Goal: Task Accomplishment & Management: Complete application form

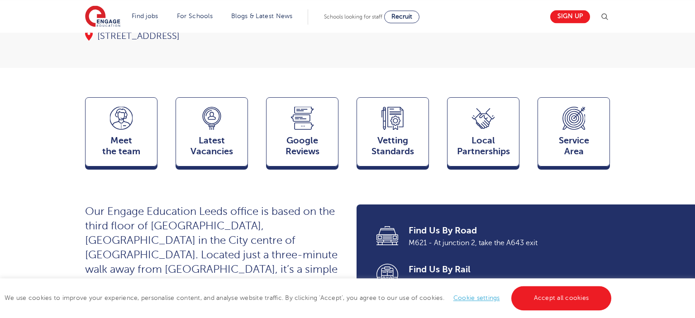
scroll to position [193, 0]
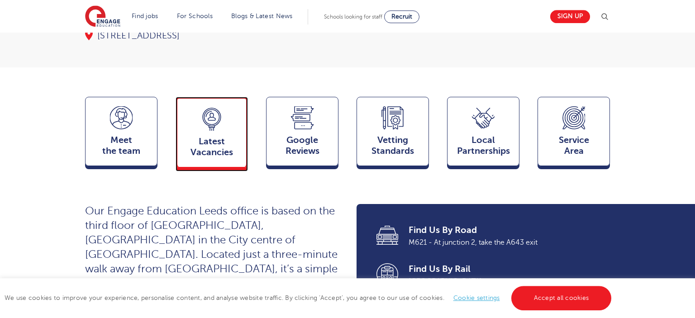
click at [205, 129] on icon at bounding box center [212, 119] width 23 height 23
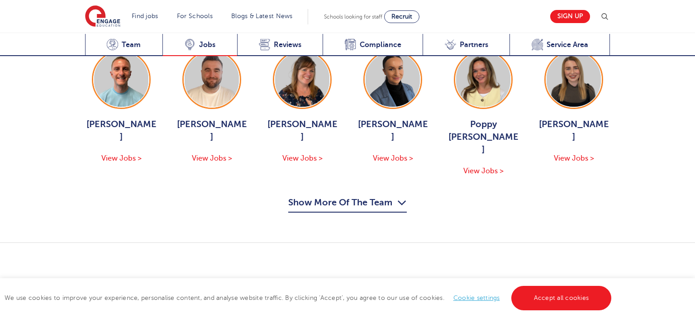
scroll to position [1276, 0]
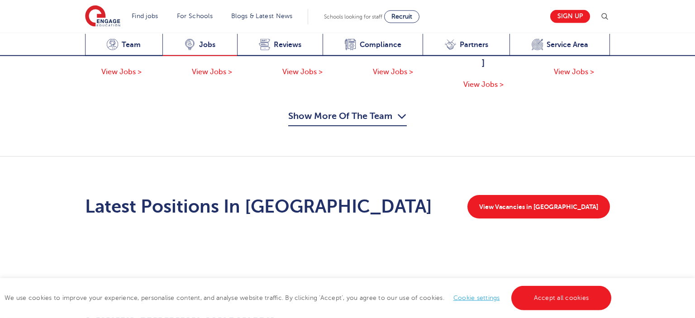
scroll to position [1204, 0]
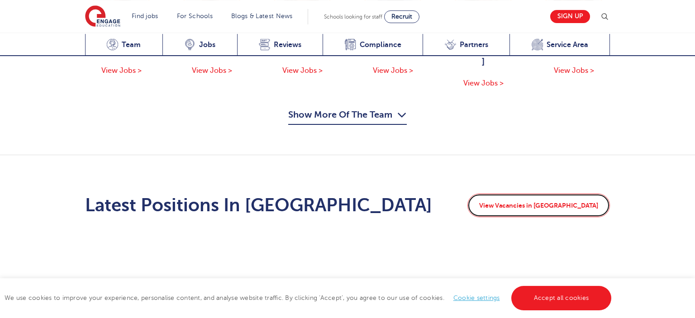
click at [550, 194] on link "View Vacancies in Leeds" at bounding box center [539, 206] width 143 height 24
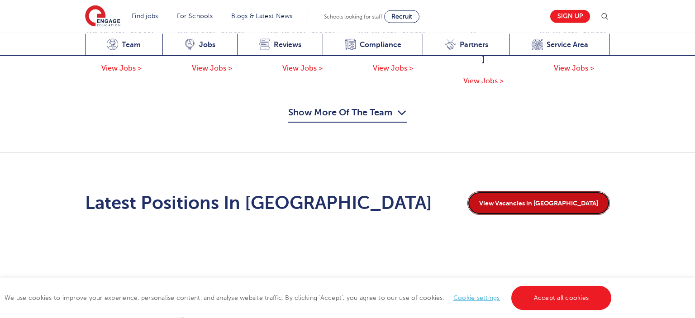
scroll to position [1207, 0]
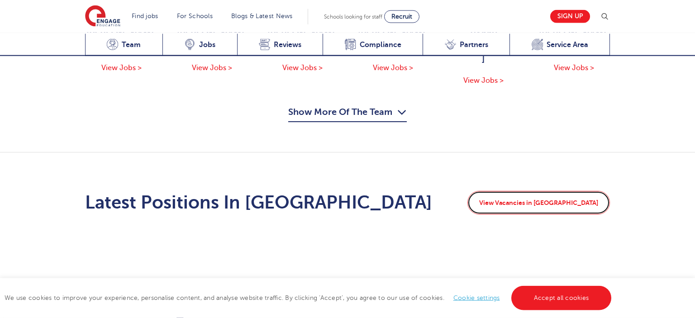
click at [572, 191] on link "View Vacancies in Leeds" at bounding box center [539, 203] width 143 height 24
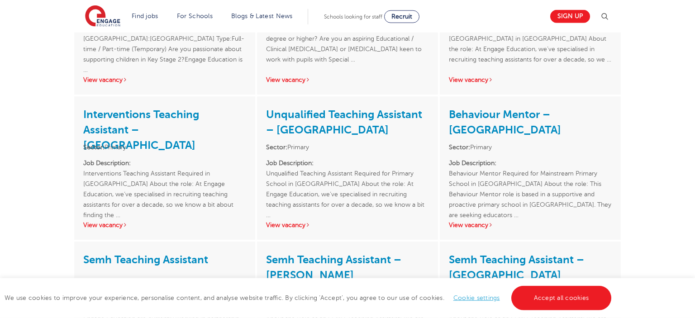
scroll to position [1331, 0]
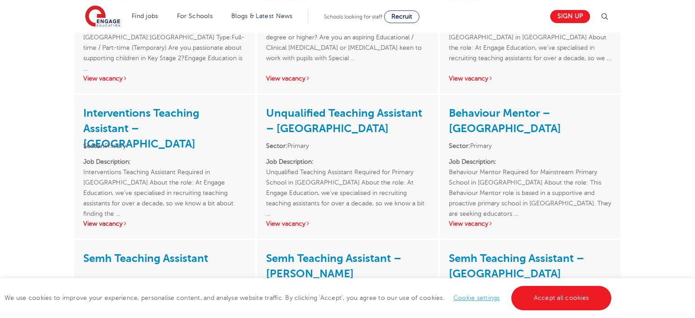
click at [113, 220] on link "View vacancy" at bounding box center [105, 223] width 44 height 7
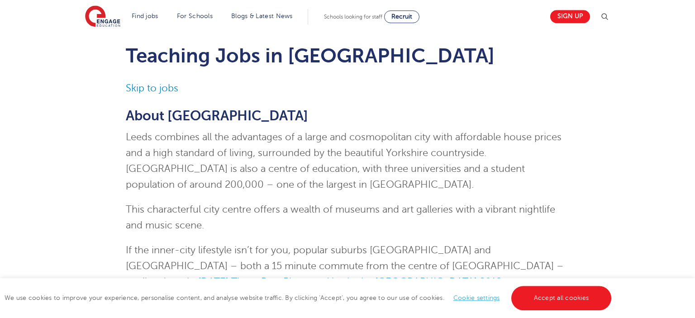
scroll to position [0, 0]
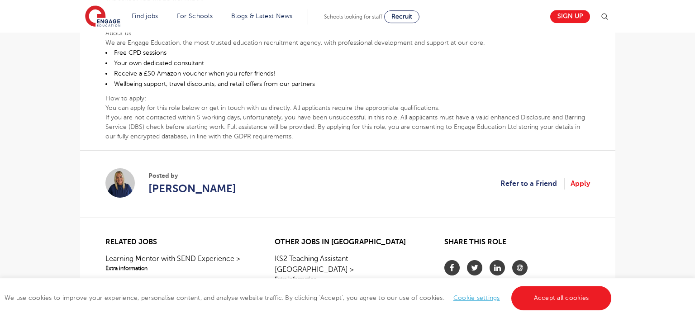
scroll to position [601, 0]
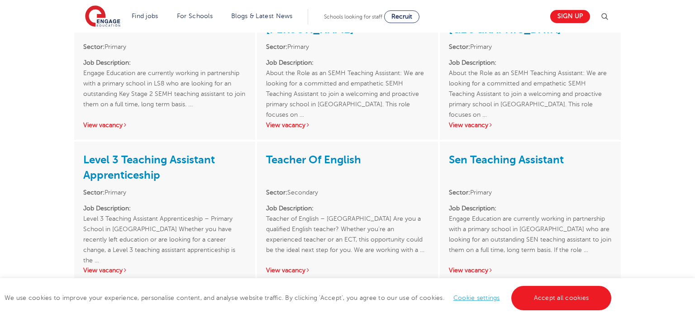
scroll to position [1576, 0]
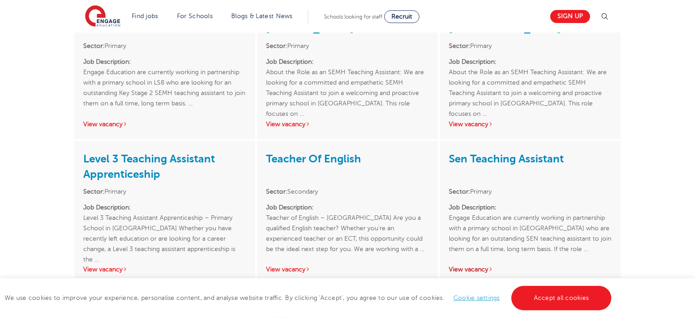
click at [479, 266] on link "View vacancy" at bounding box center [471, 269] width 44 height 7
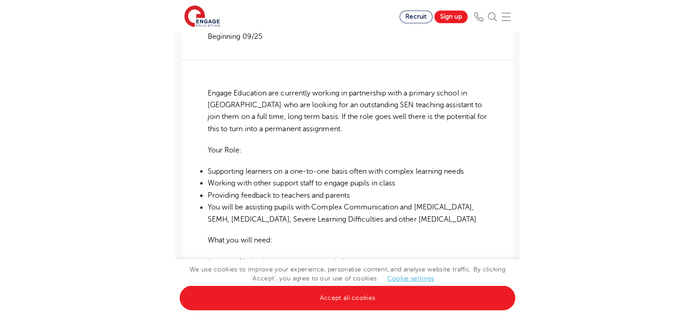
scroll to position [195, 0]
